Goal: Task Accomplishment & Management: Use online tool/utility

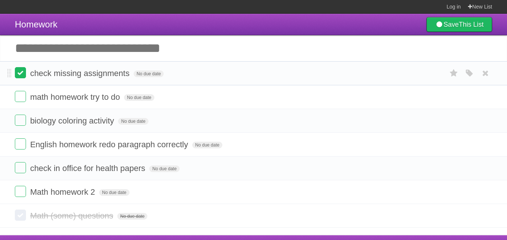
click at [22, 74] on label at bounding box center [20, 72] width 11 height 11
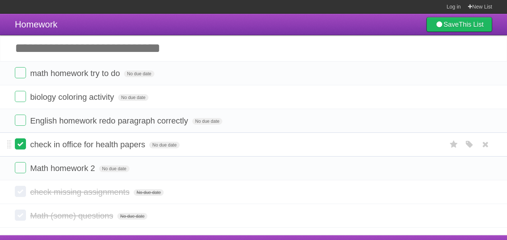
click at [23, 150] on label at bounding box center [20, 143] width 11 height 11
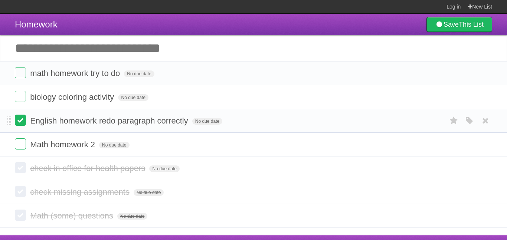
click at [16, 125] on label at bounding box center [20, 120] width 11 height 11
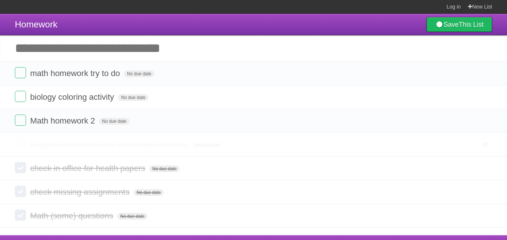
click at [19, 148] on label at bounding box center [20, 143] width 11 height 11
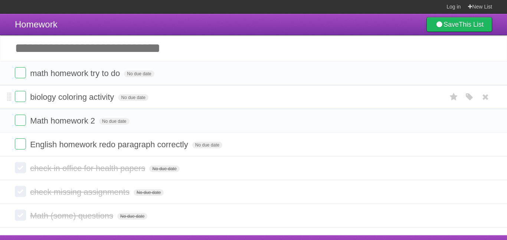
click at [23, 106] on li "biology coloring activity No due date White Red Blue Green Purple Orange" at bounding box center [253, 97] width 507 height 24
click at [19, 95] on label at bounding box center [20, 96] width 11 height 11
click at [23, 120] on label at bounding box center [20, 120] width 11 height 11
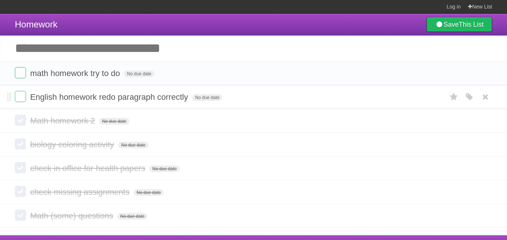
click at [19, 104] on li "English homework redo paragraph correctly No due date White Red Blue Green Purp…" at bounding box center [253, 97] width 507 height 24
click at [19, 102] on label at bounding box center [20, 96] width 11 height 11
click at [23, 69] on label at bounding box center [20, 72] width 11 height 11
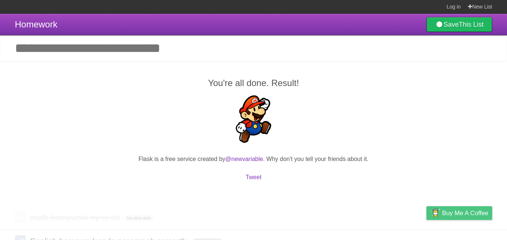
click at [485, 74] on div "You're all done. Result! Flask is a free service created by @newvariable . Why …" at bounding box center [253, 133] width 507 height 145
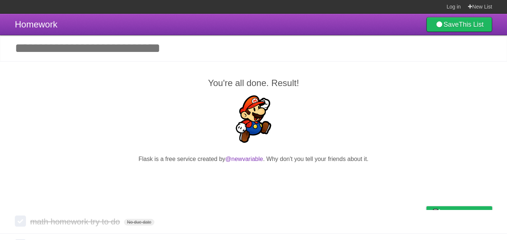
click at [176, 55] on input "Add another task" at bounding box center [253, 48] width 507 height 26
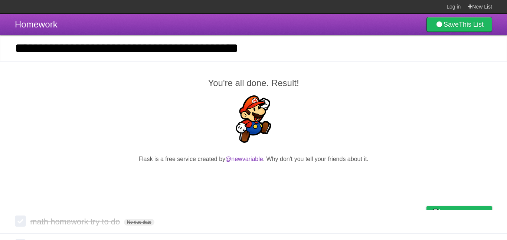
type input "**********"
click input "*********" at bounding box center [0, 0] width 0 height 0
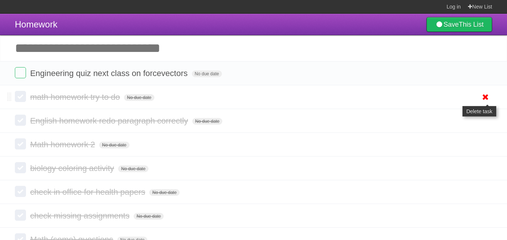
click at [487, 100] on icon at bounding box center [485, 97] width 10 height 12
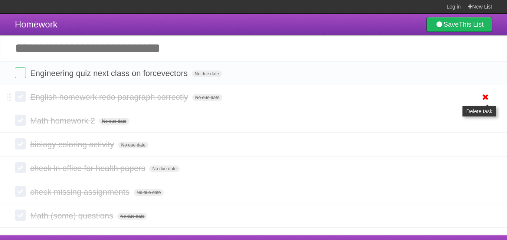
click at [489, 99] on icon at bounding box center [485, 97] width 10 height 12
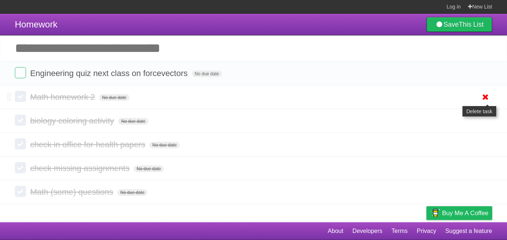
click at [483, 98] on icon at bounding box center [485, 97] width 10 height 12
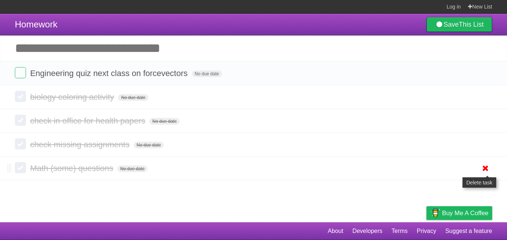
click at [485, 169] on icon at bounding box center [485, 168] width 10 height 12
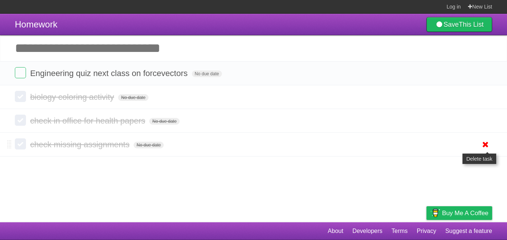
click at [485, 151] on icon at bounding box center [485, 144] width 10 height 12
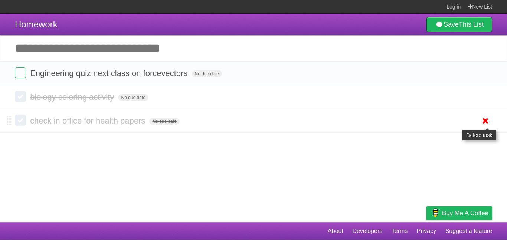
click at [482, 124] on icon at bounding box center [485, 121] width 10 height 12
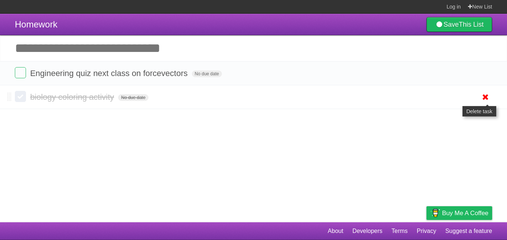
click at [485, 103] on icon at bounding box center [485, 97] width 10 height 12
